Goal: Task Accomplishment & Management: Manage account settings

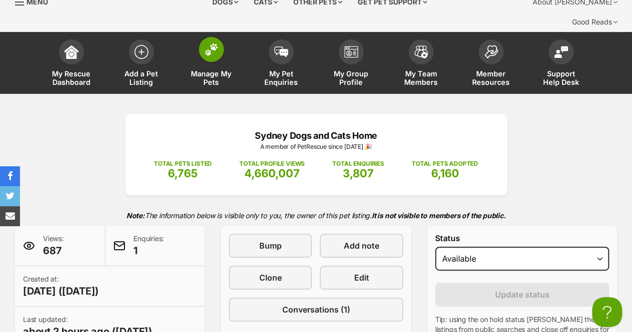
scroll to position [7, 0]
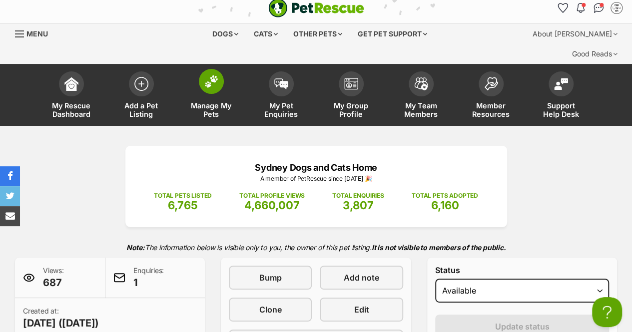
click at [210, 71] on span at bounding box center [211, 81] width 25 height 25
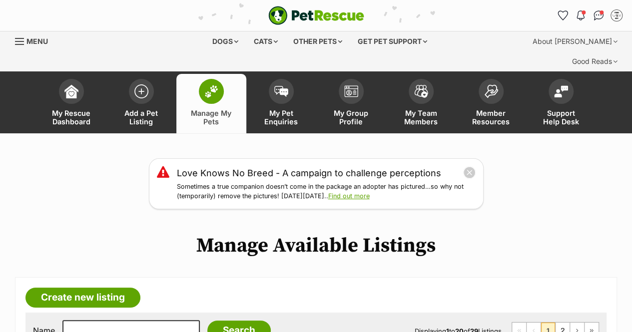
click at [217, 82] on link "Manage My Pets" at bounding box center [211, 103] width 70 height 59
click at [369, 192] on link "Find out more" at bounding box center [348, 195] width 41 height 7
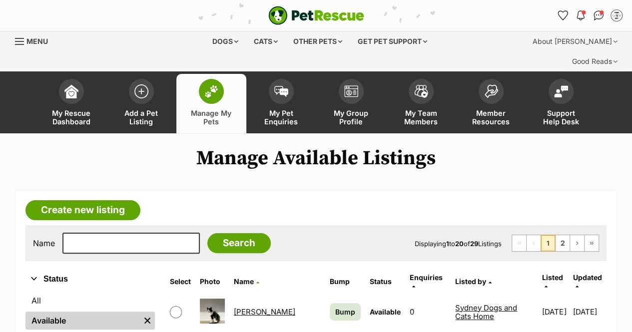
click at [207, 85] on img at bounding box center [211, 91] width 14 height 13
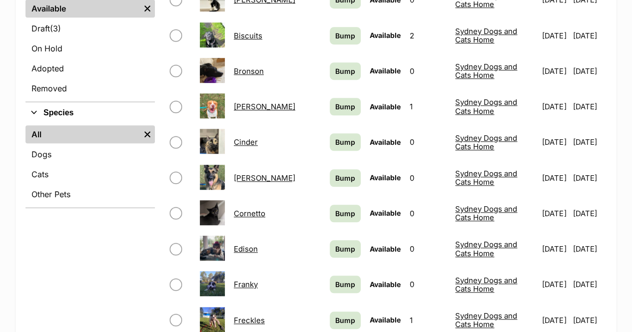
scroll to position [312, 0]
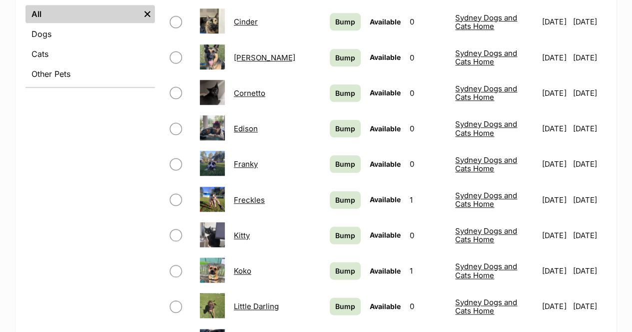
click at [282, 148] on td "Franky" at bounding box center [277, 164] width 95 height 34
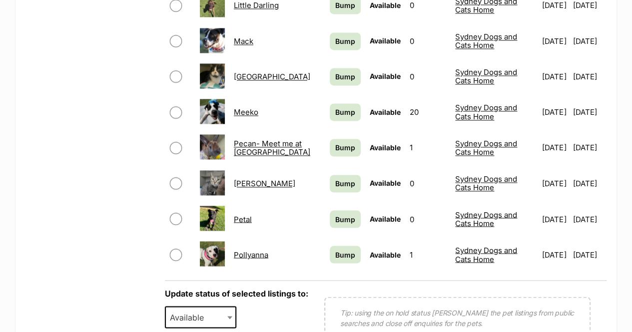
scroll to position [788, 0]
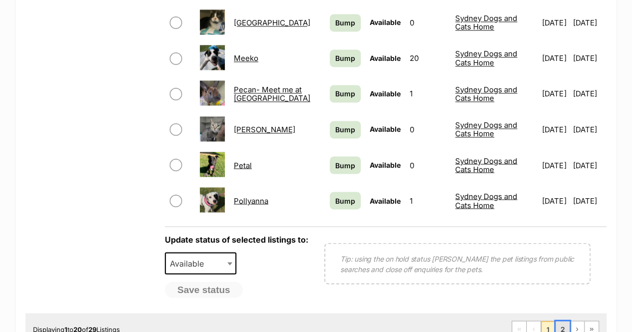
click at [563, 321] on link "2" at bounding box center [563, 329] width 14 height 16
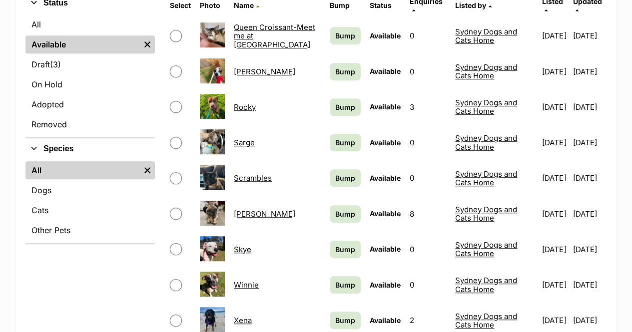
scroll to position [403, 0]
